Goal: Book appointment/travel/reservation

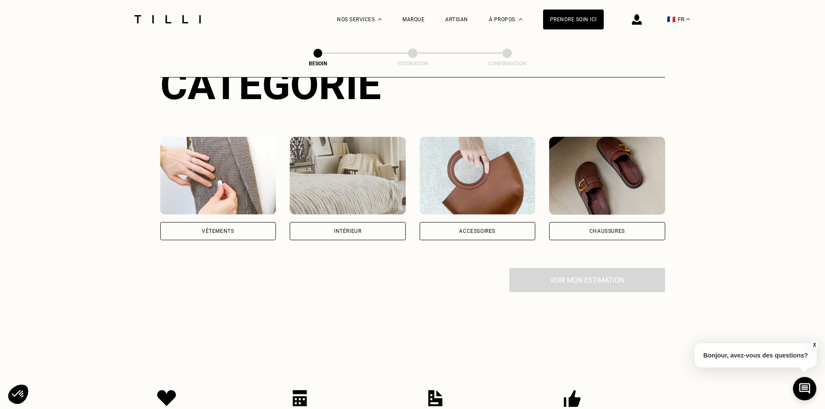
scroll to position [130, 0]
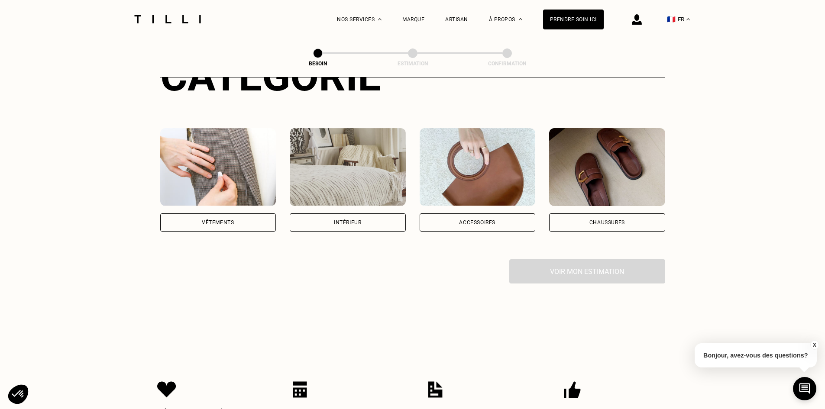
click at [225, 168] on img at bounding box center [218, 167] width 116 height 78
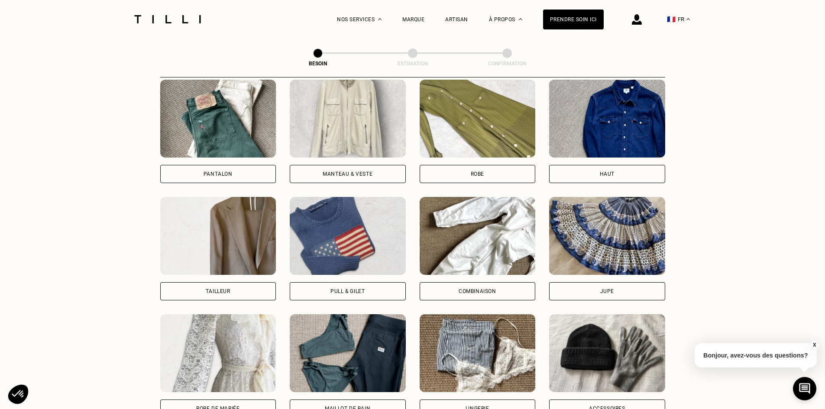
scroll to position [413, 0]
click at [239, 157] on div "Pantalon" at bounding box center [218, 132] width 116 height 104
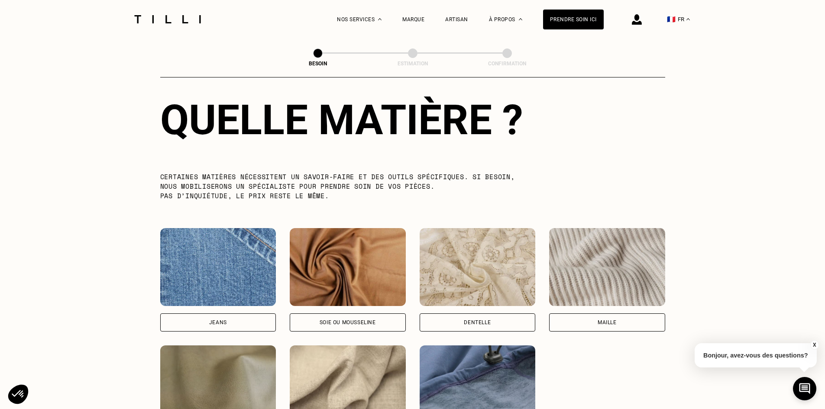
scroll to position [841, 0]
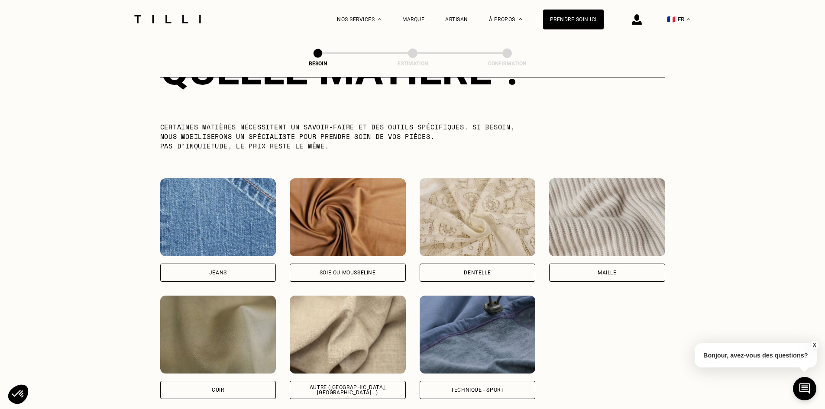
click at [235, 264] on div "Jeans" at bounding box center [218, 273] width 116 height 18
select select "FR"
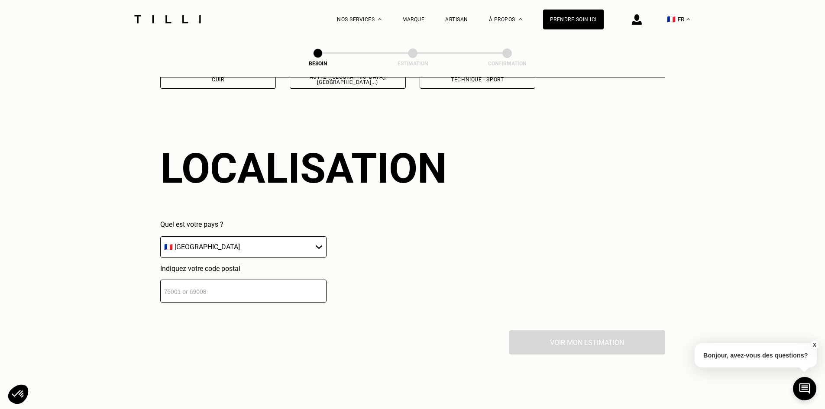
scroll to position [1165, 0]
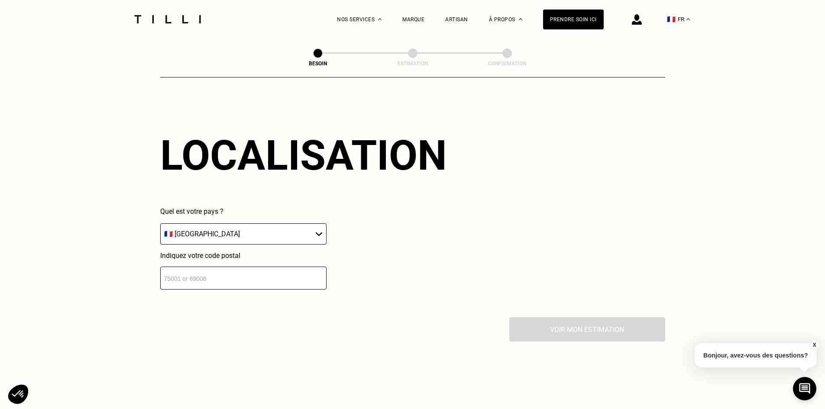
click at [272, 267] on input "number" at bounding box center [243, 278] width 166 height 23
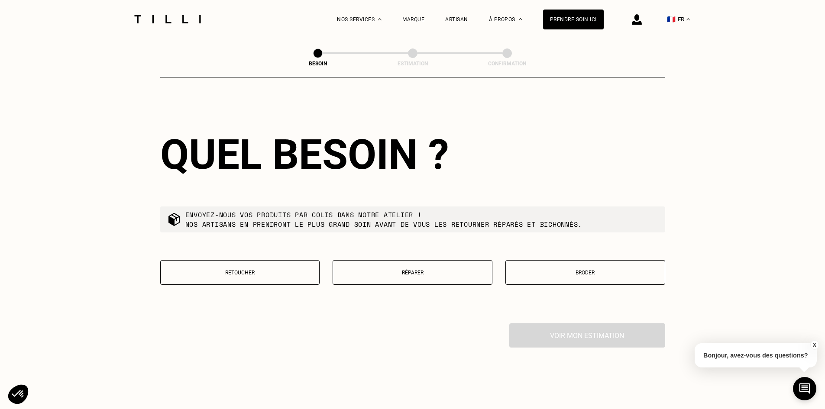
scroll to position [1380, 0]
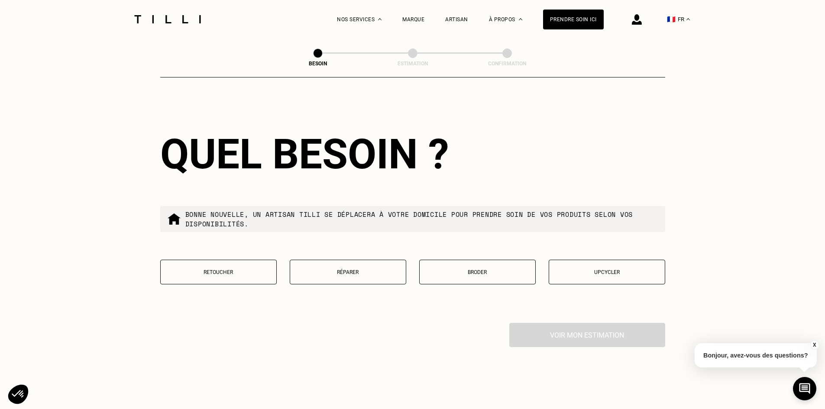
type input "13090"
click at [325, 269] on p "Réparer" at bounding box center [348, 272] width 107 height 6
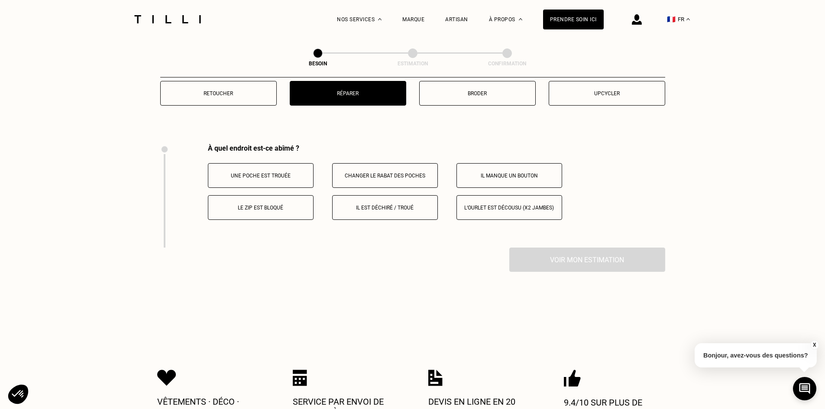
scroll to position [1516, 0]
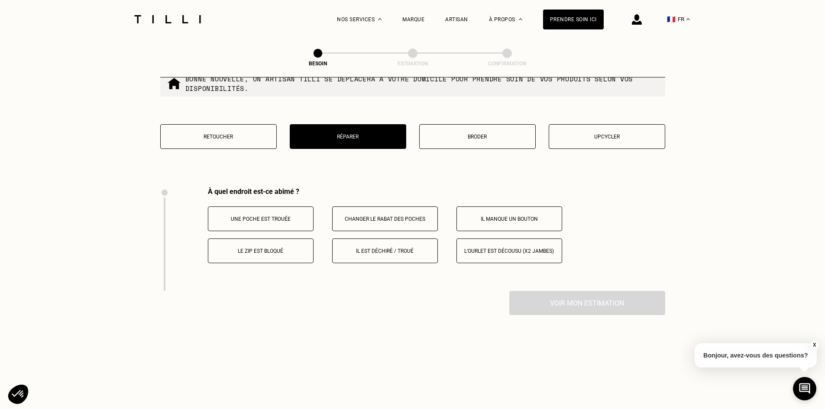
click at [204, 138] on button "Retoucher" at bounding box center [218, 136] width 117 height 25
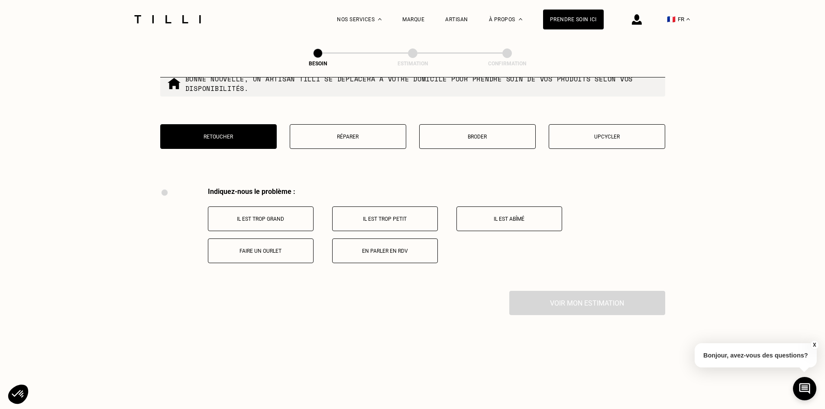
click at [363, 134] on p "Réparer" at bounding box center [348, 137] width 107 height 6
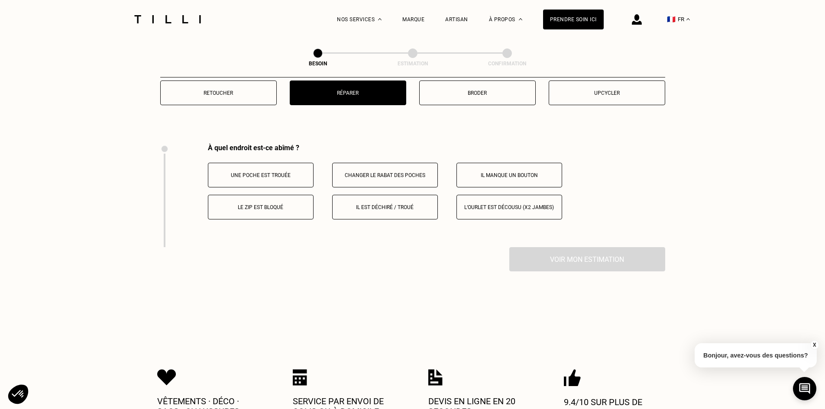
scroll to position [1559, 0]
click at [470, 93] on button "Broder" at bounding box center [477, 93] width 117 height 25
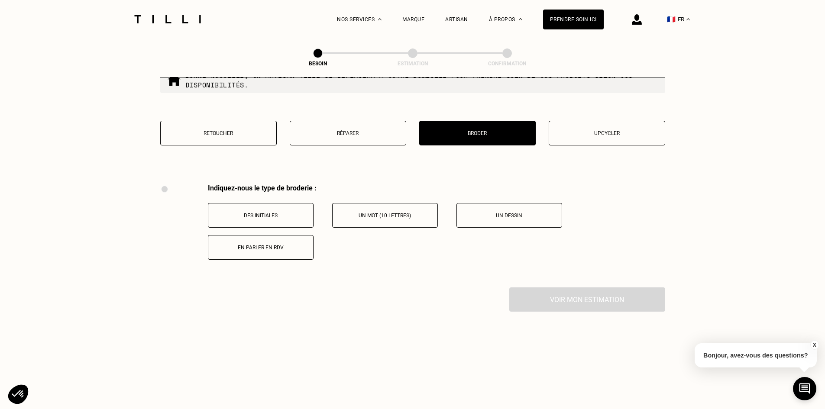
scroll to position [1516, 0]
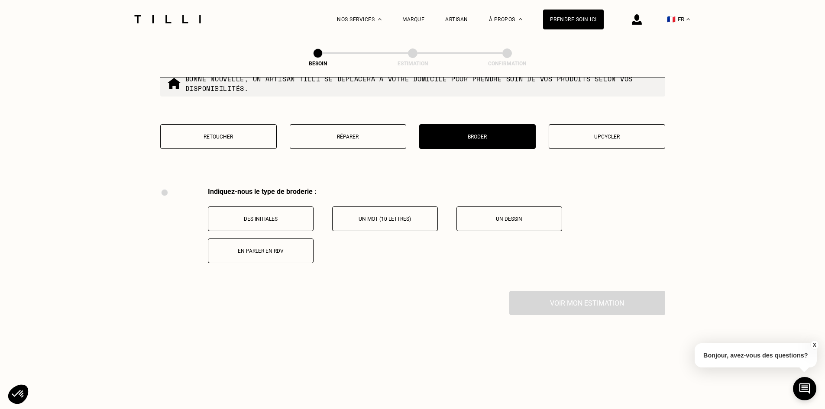
click at [378, 134] on p "Réparer" at bounding box center [348, 137] width 107 height 6
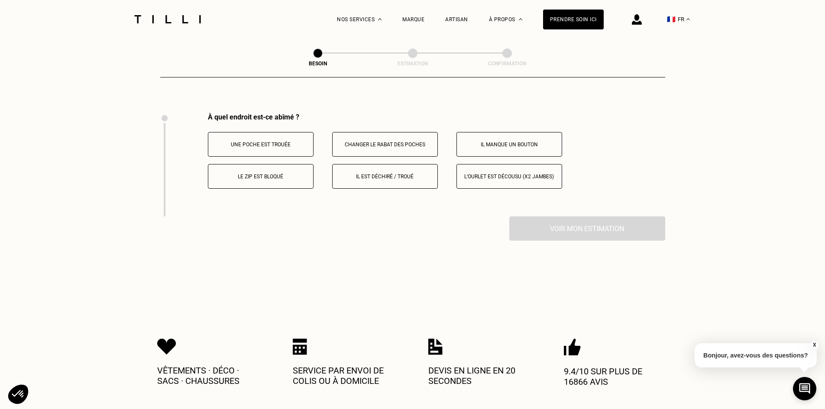
scroll to position [1602, 0]
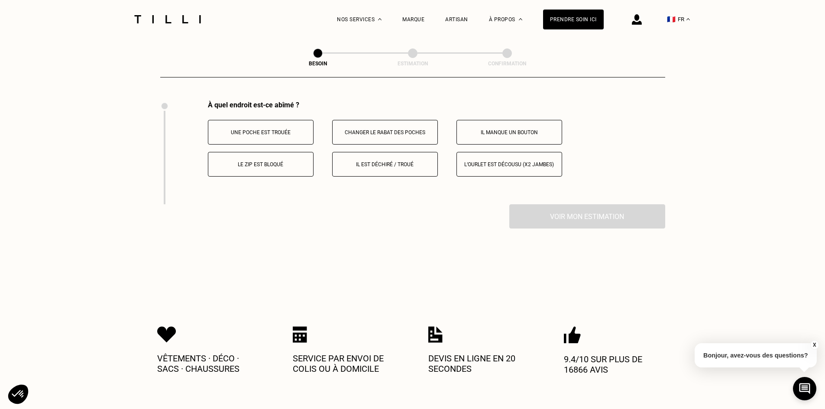
click at [396, 164] on button "Il est déchiré / troué" at bounding box center [385, 164] width 106 height 25
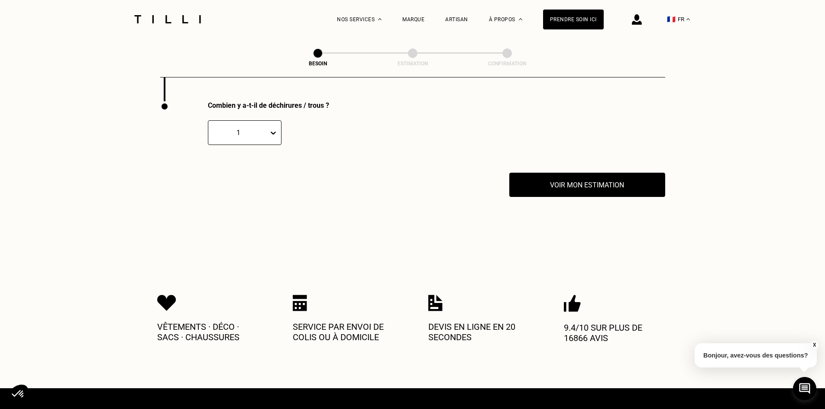
scroll to position [1706, 0]
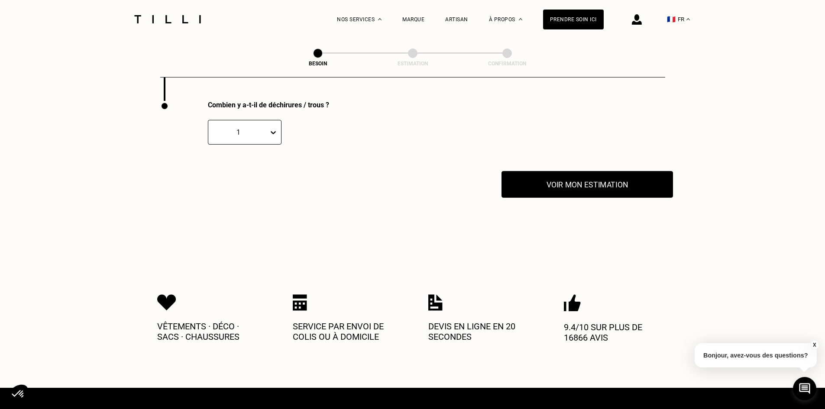
click at [620, 185] on button "Voir mon estimation" at bounding box center [588, 184] width 172 height 27
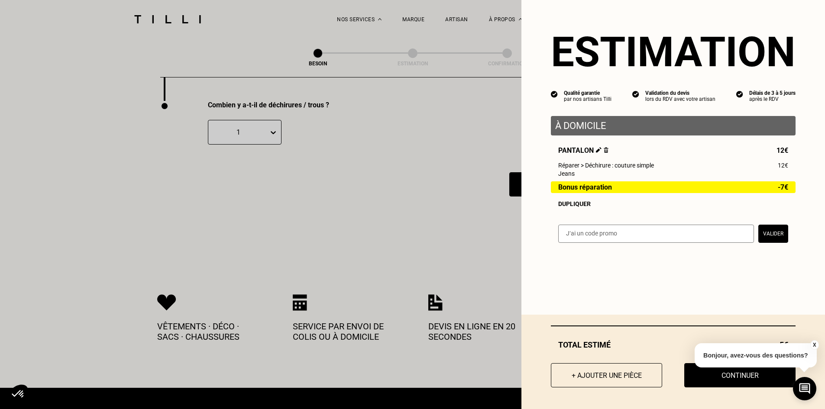
click at [812, 344] on button "X" at bounding box center [814, 345] width 9 height 10
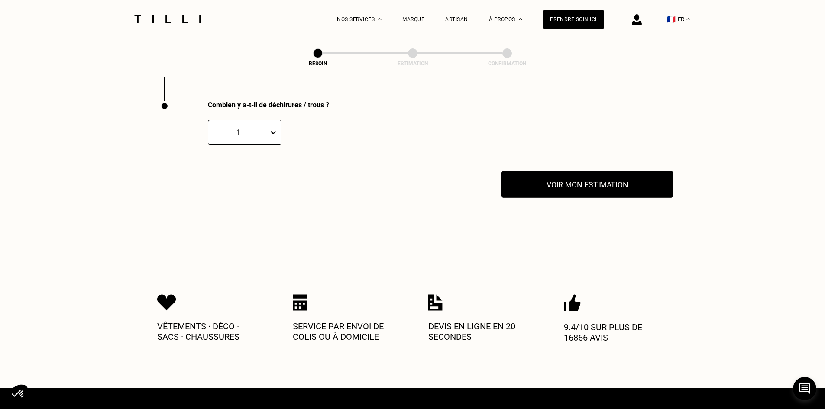
click at [598, 171] on button "Voir mon estimation" at bounding box center [588, 184] width 172 height 27
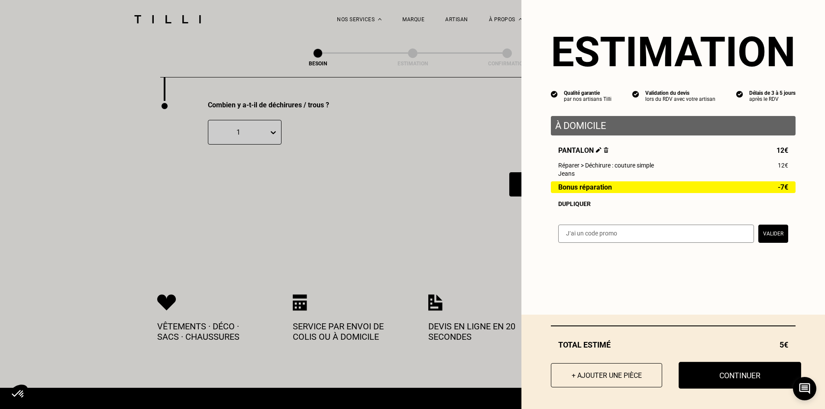
click at [734, 368] on button "Continuer" at bounding box center [740, 375] width 123 height 27
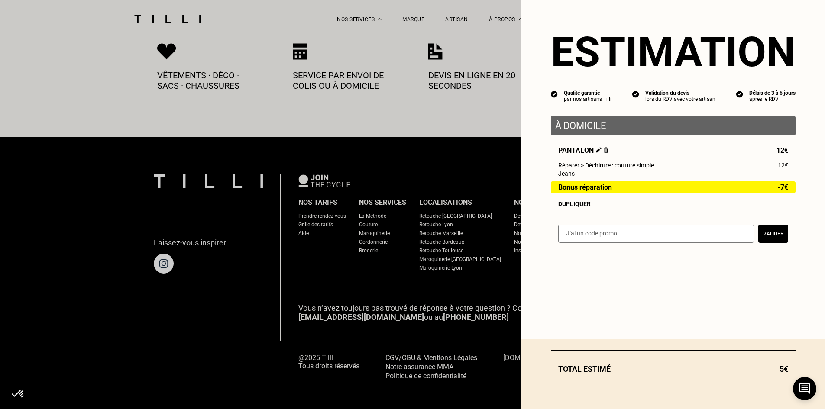
select select "FR"
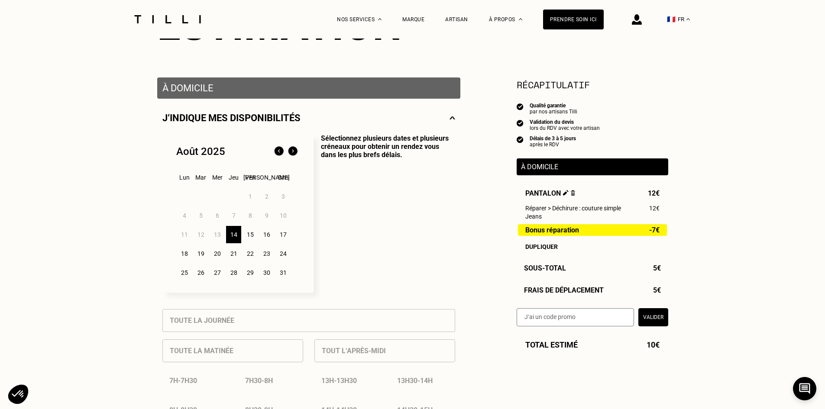
scroll to position [87, 0]
